Goal: Information Seeking & Learning: Learn about a topic

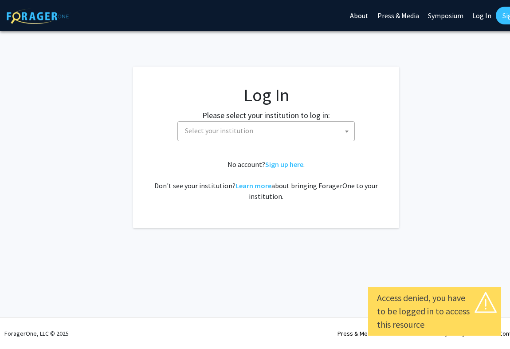
select select
click at [311, 131] on span "Select your institution" at bounding box center [267, 131] width 173 height 18
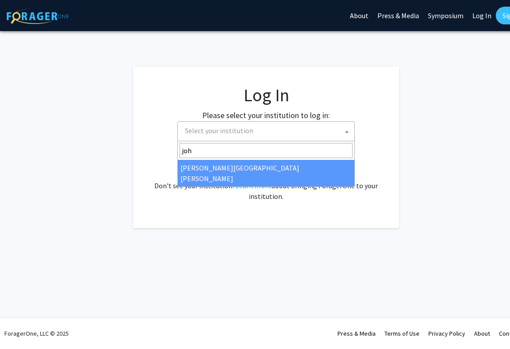
type input "[PERSON_NAME]"
select select "1"
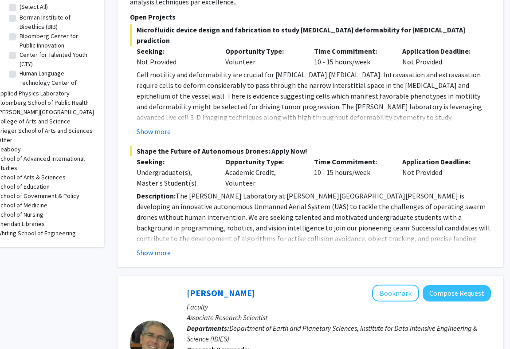
scroll to position [297, 22]
click at [161, 247] on button "Show more" at bounding box center [154, 252] width 34 height 11
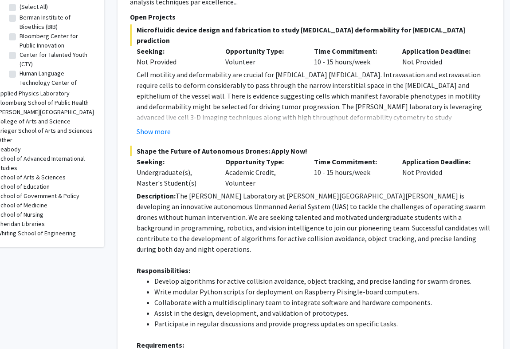
click at [210, 275] on li "Develop algorithms for active collision avoidance, object tracking, and precise…" at bounding box center [322, 280] width 337 height 11
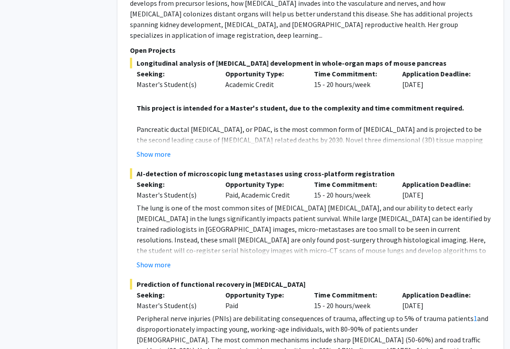
scroll to position [2459, 22]
click at [163, 259] on button "Show more" at bounding box center [154, 264] width 34 height 11
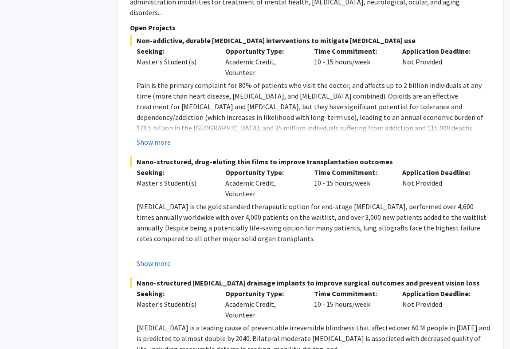
scroll to position [4852, 22]
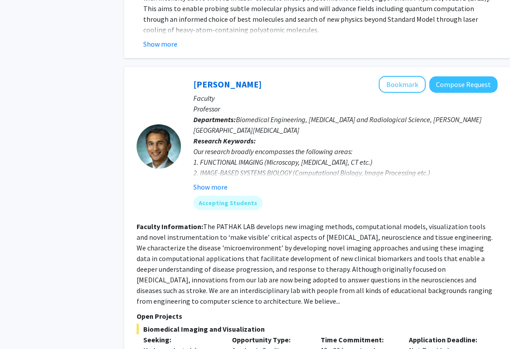
scroll to position [2493, 16]
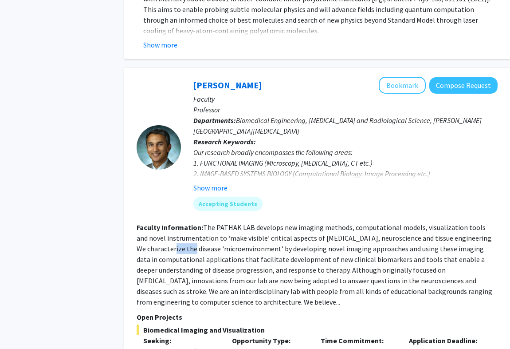
click at [164, 154] on div at bounding box center [159, 147] width 44 height 141
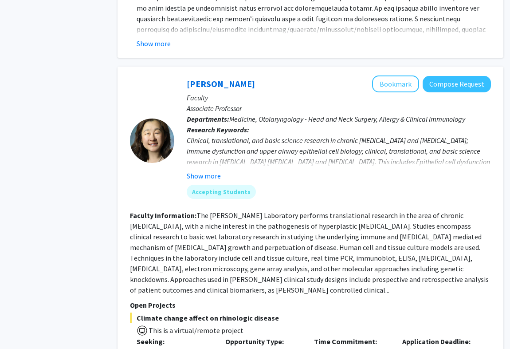
scroll to position [2880, 22]
